Goal: Task Accomplishment & Management: Complete application form

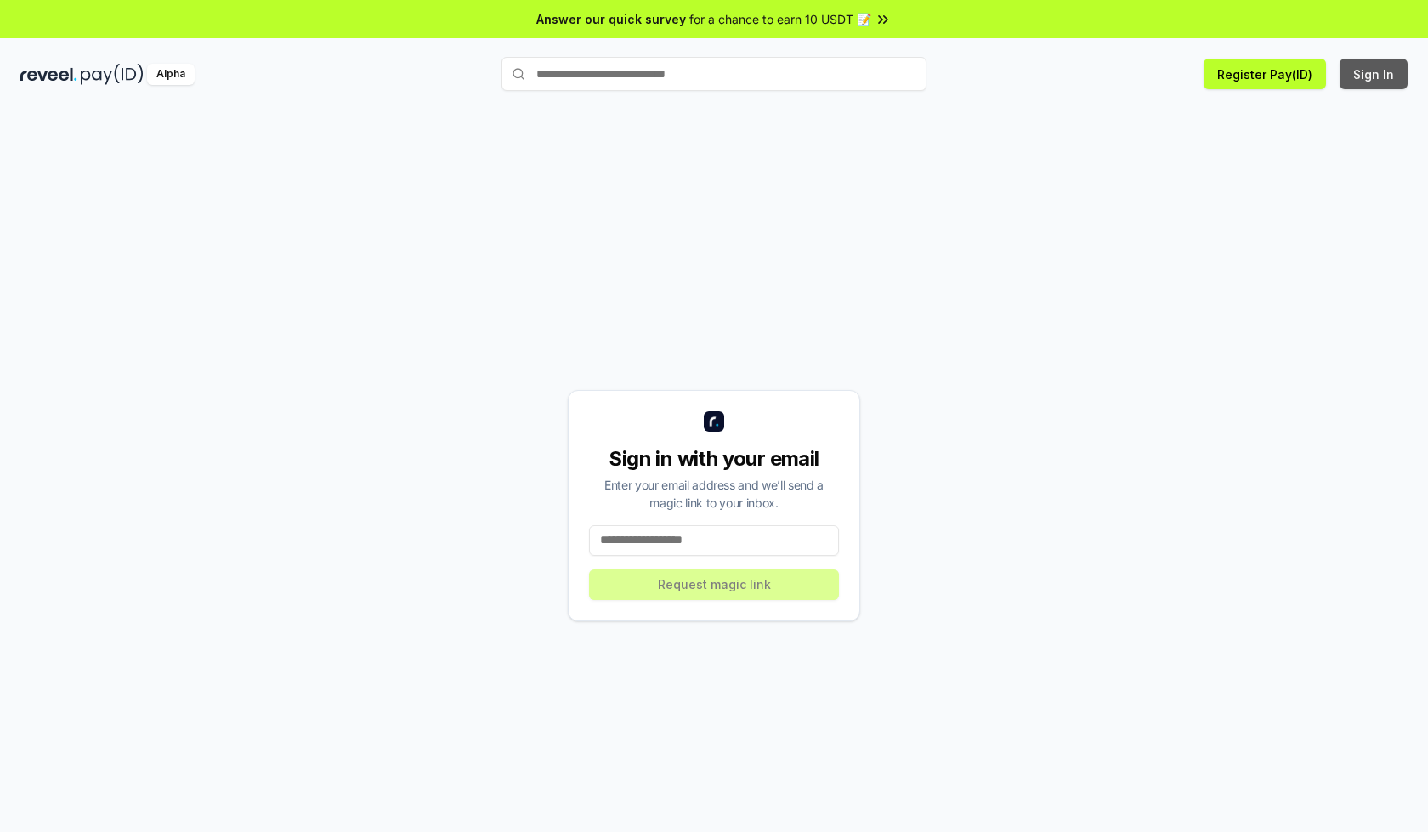
click at [1375, 74] on button "Sign In" at bounding box center [1374, 74] width 68 height 31
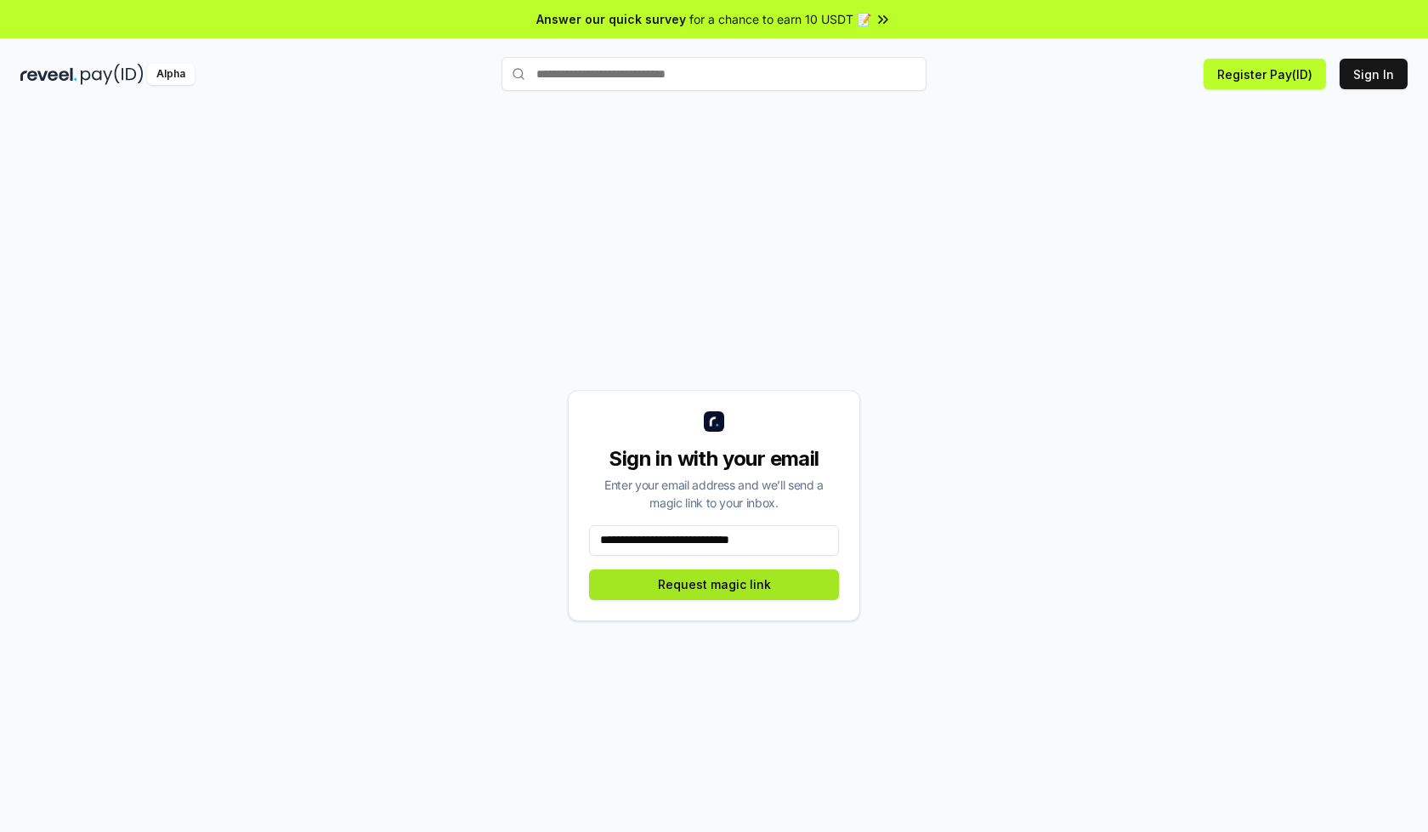
type input "**********"
click at [714, 584] on button "Request magic link" at bounding box center [714, 585] width 250 height 31
